Goal: Find specific page/section: Find specific page/section

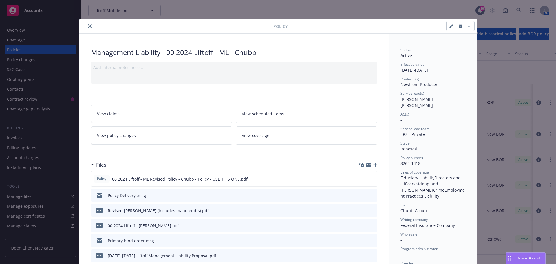
scroll to position [67, 0]
click at [88, 25] on icon "close" at bounding box center [89, 25] width 3 height 3
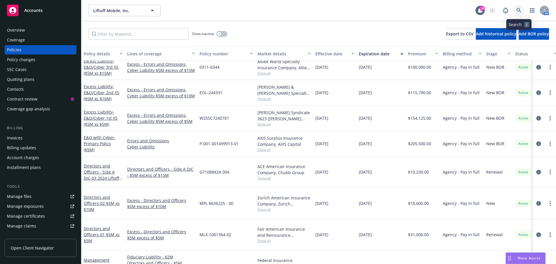
click at [516, 8] on icon at bounding box center [518, 10] width 5 height 5
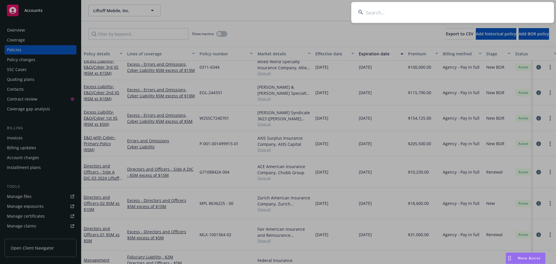
type input "v"
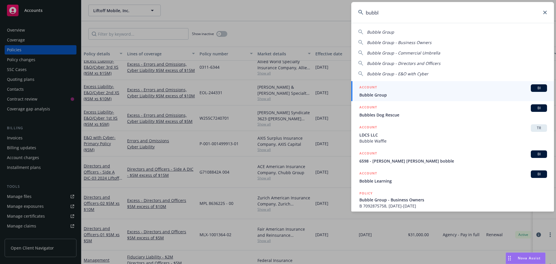
type input "bubbl"
click at [533, 87] on span "BI" at bounding box center [539, 87] width 12 height 5
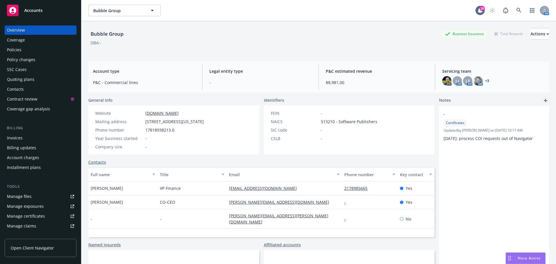
click at [10, 50] on div "Policies" at bounding box center [14, 49] width 14 height 9
